Goal: Navigation & Orientation: Find specific page/section

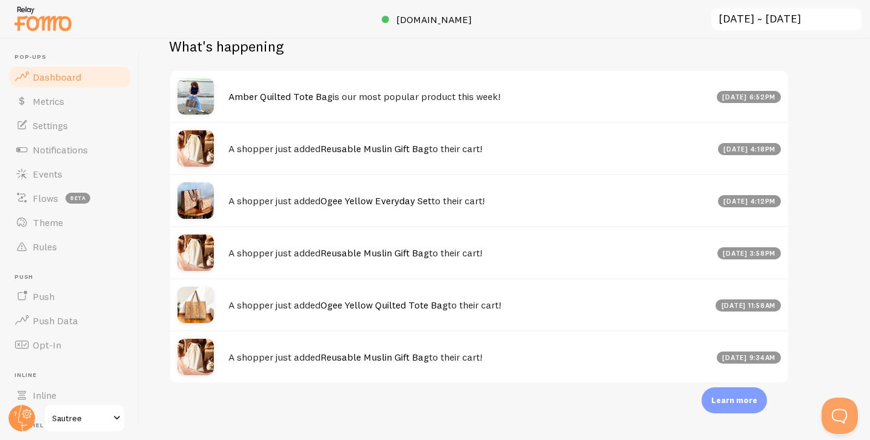
scroll to position [614, 0]
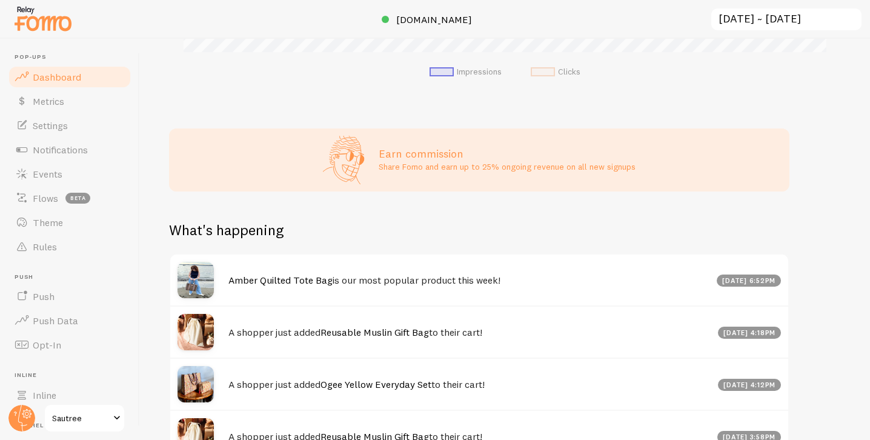
scroll to position [465, 0]
